Goal: Navigation & Orientation: Find specific page/section

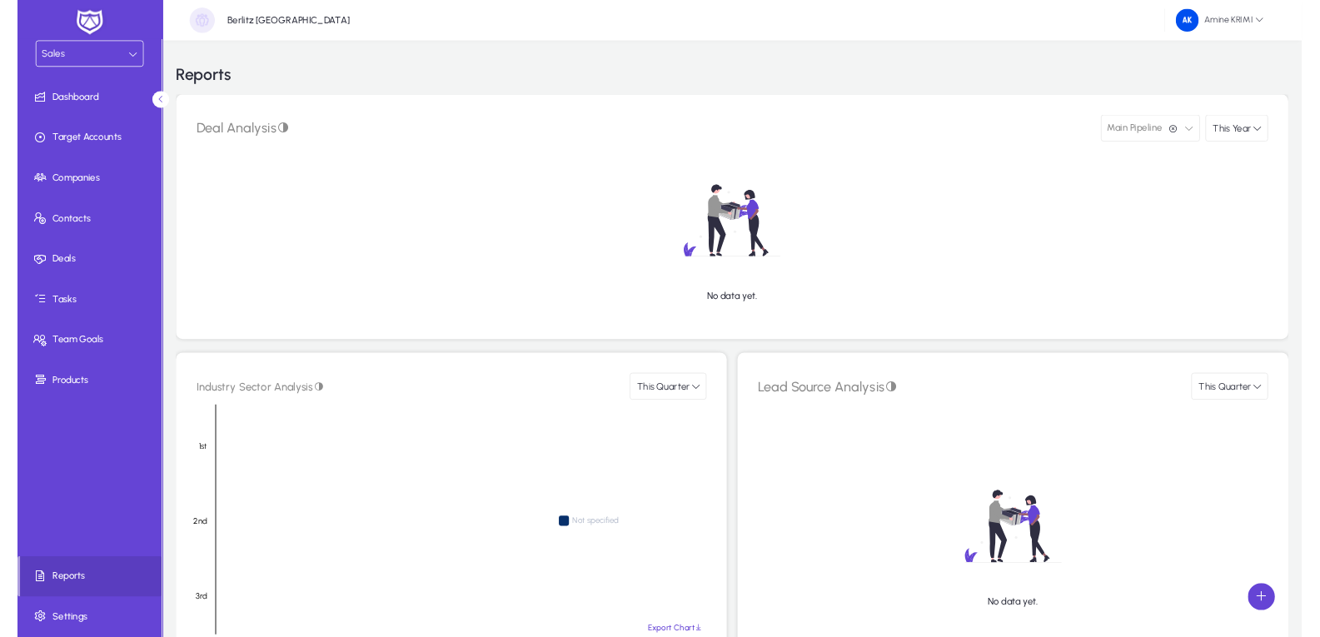
scroll to position [83, 0]
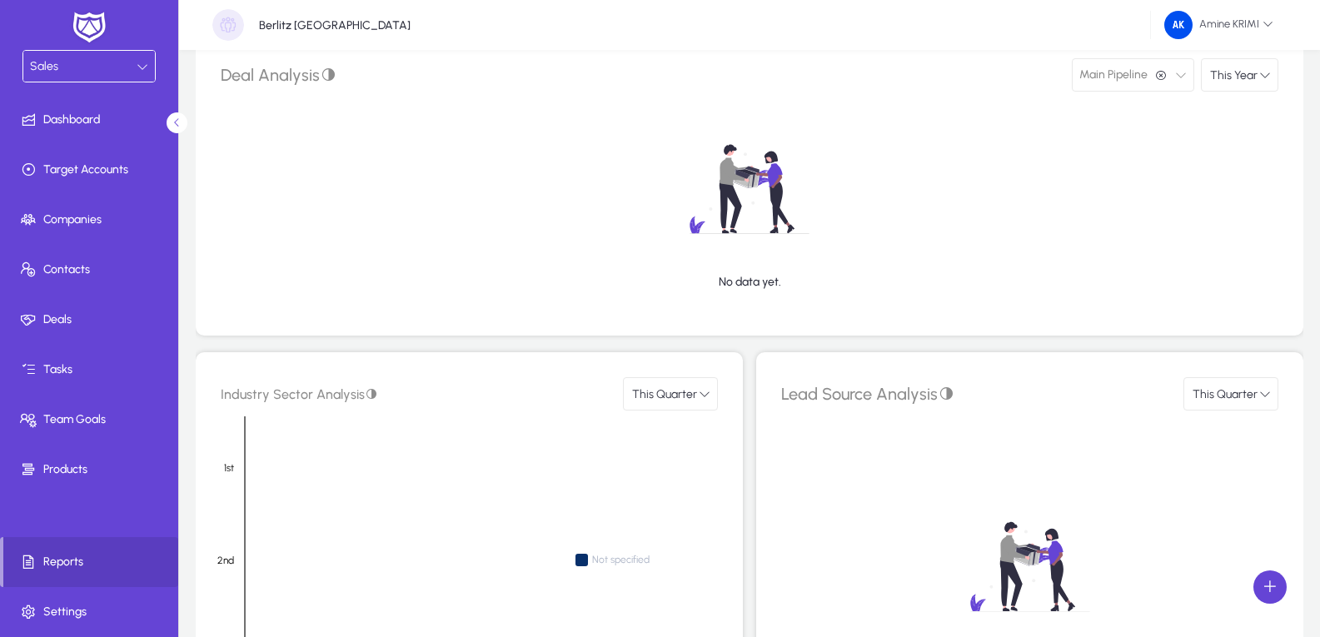
click at [80, 24] on img at bounding box center [89, 27] width 42 height 35
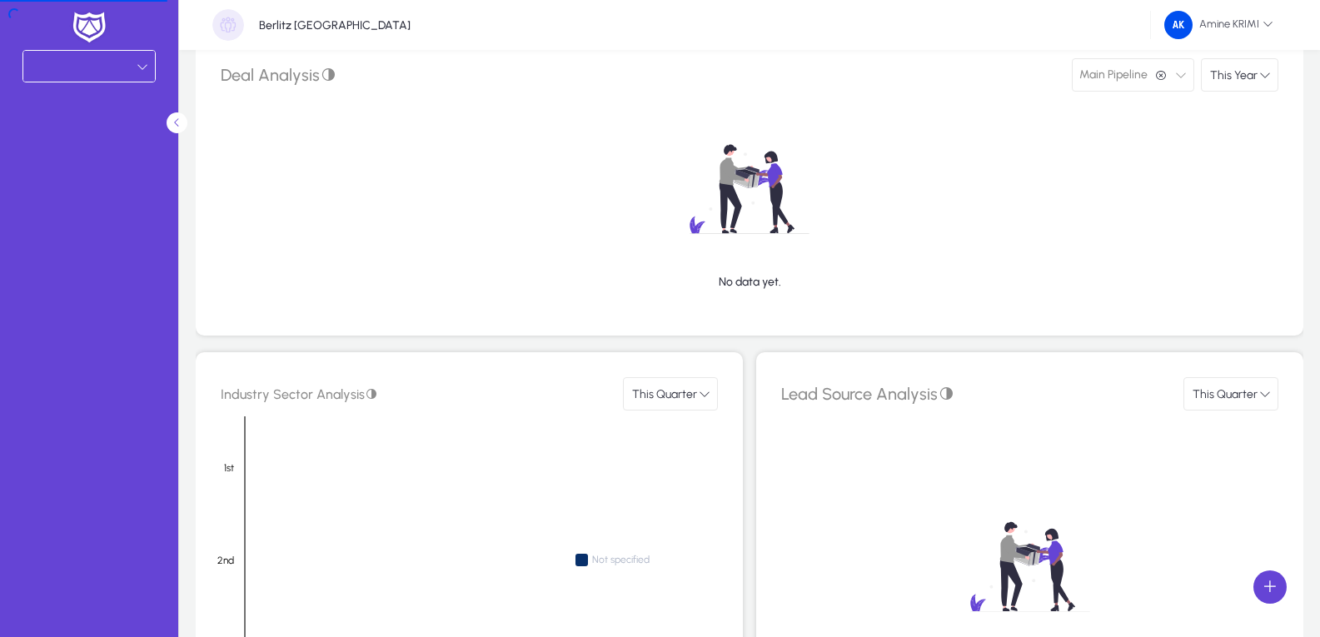
click at [80, 24] on img at bounding box center [89, 27] width 42 height 35
